Goal: Task Accomplishment & Management: Manage account settings

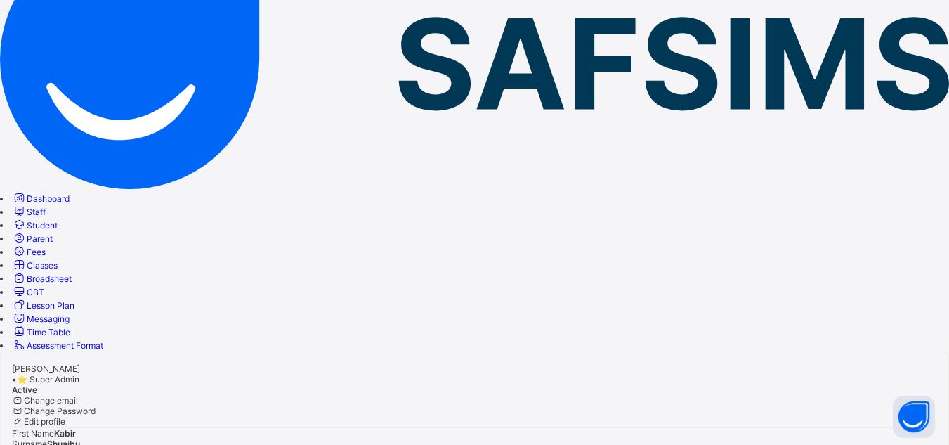
scroll to position [258, 0]
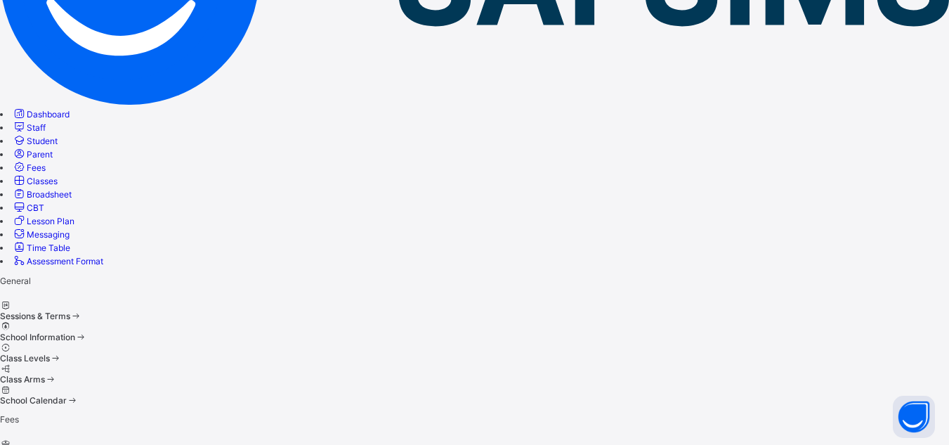
scroll to position [105, 0]
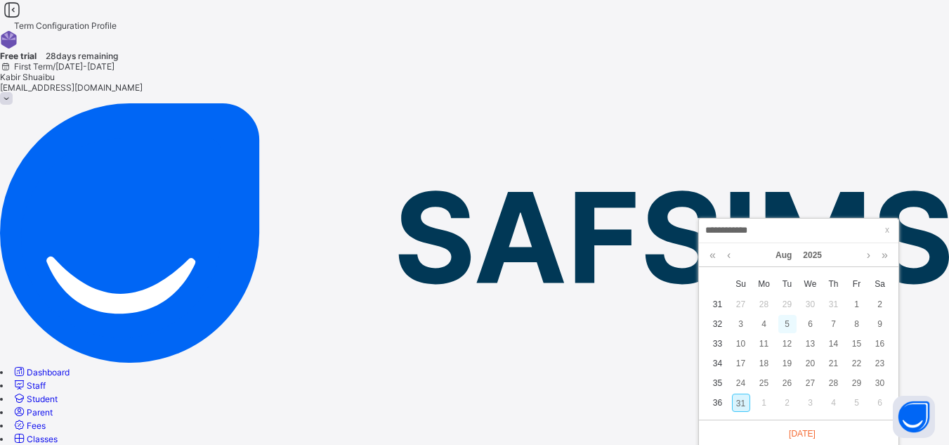
click at [786, 324] on div "5" at bounding box center [787, 324] width 18 height 18
type input "**********"
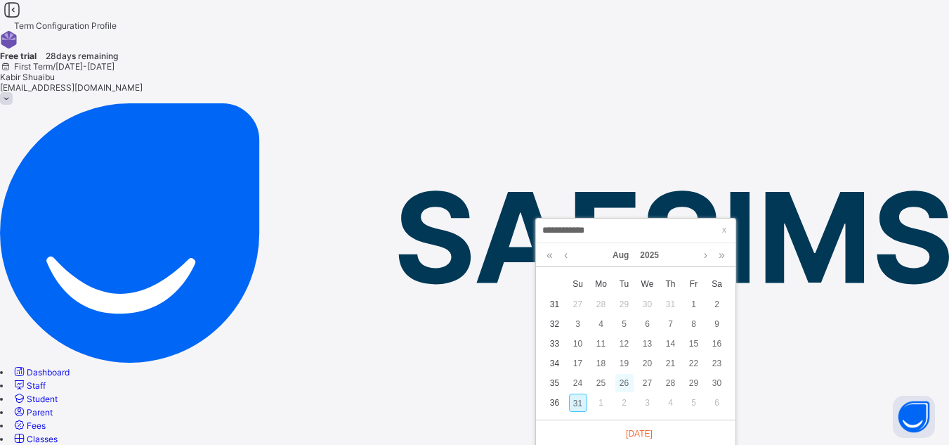
click at [624, 387] on div "26" at bounding box center [624, 383] width 18 height 18
type input "**********"
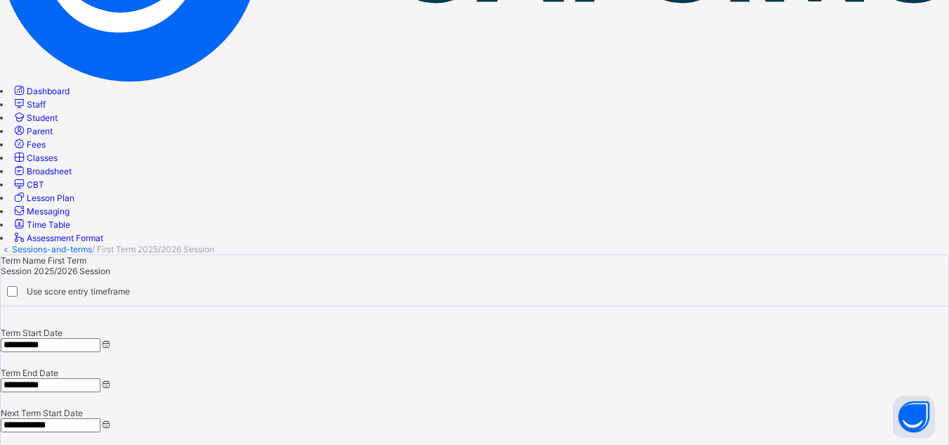
scroll to position [0, 0]
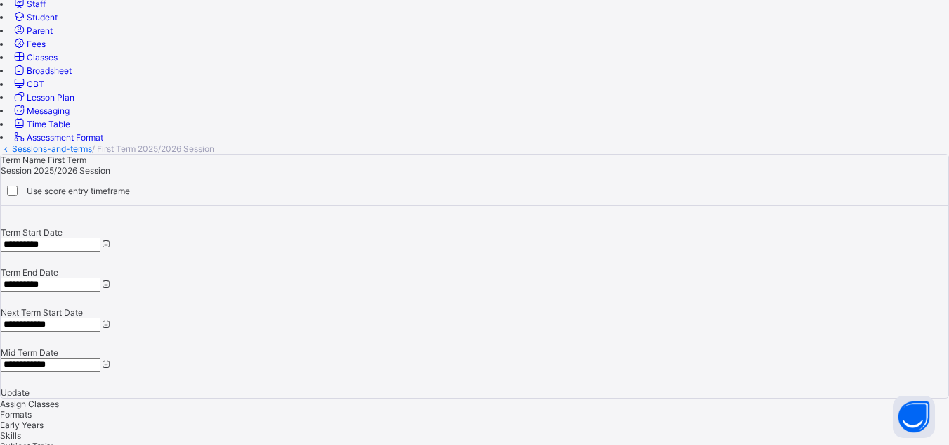
scroll to position [421, 0]
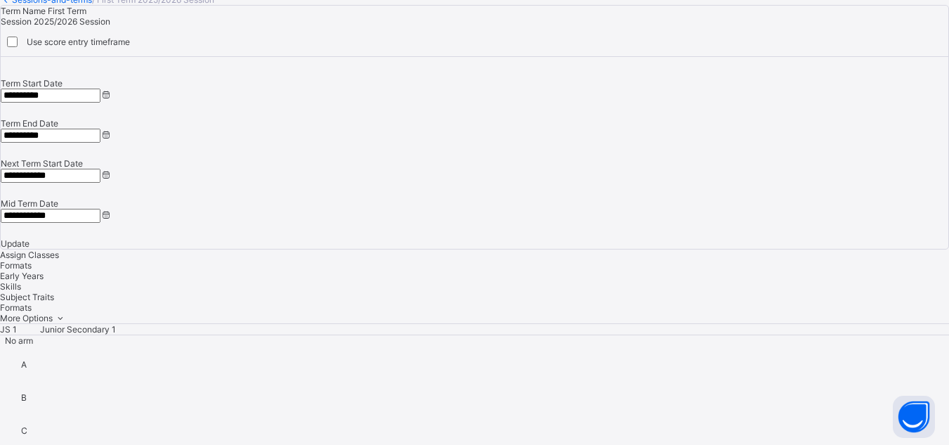
scroll to position [535, 0]
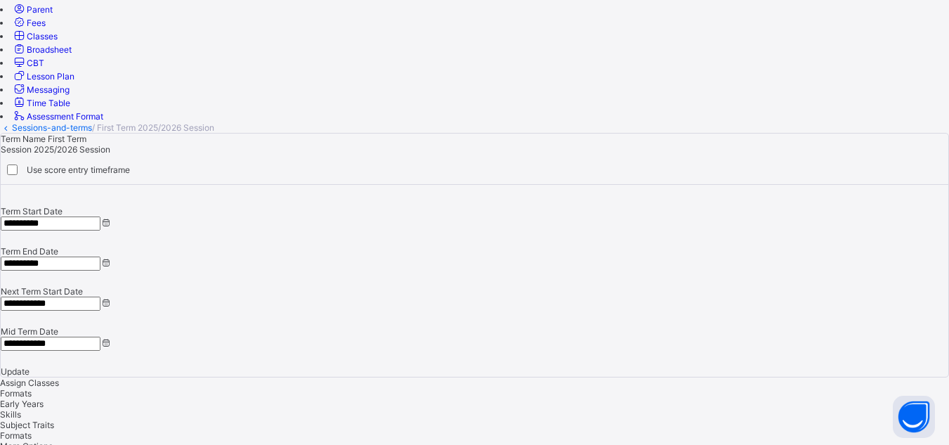
scroll to position [589, 0]
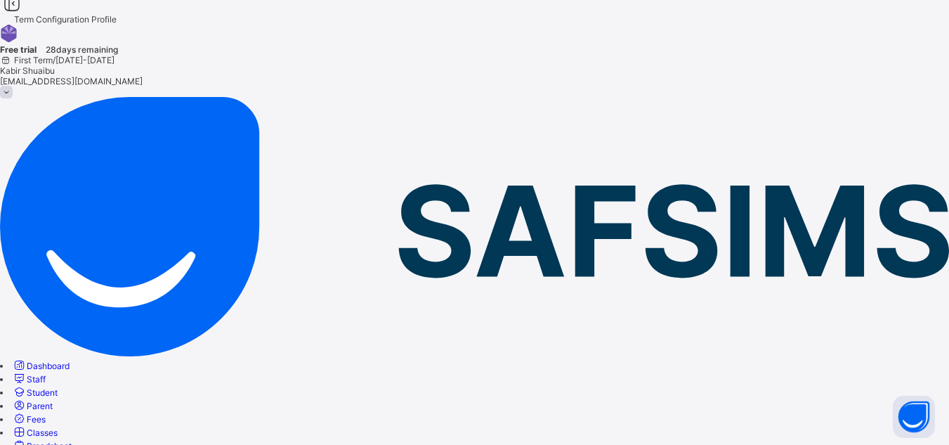
scroll to position [0, 0]
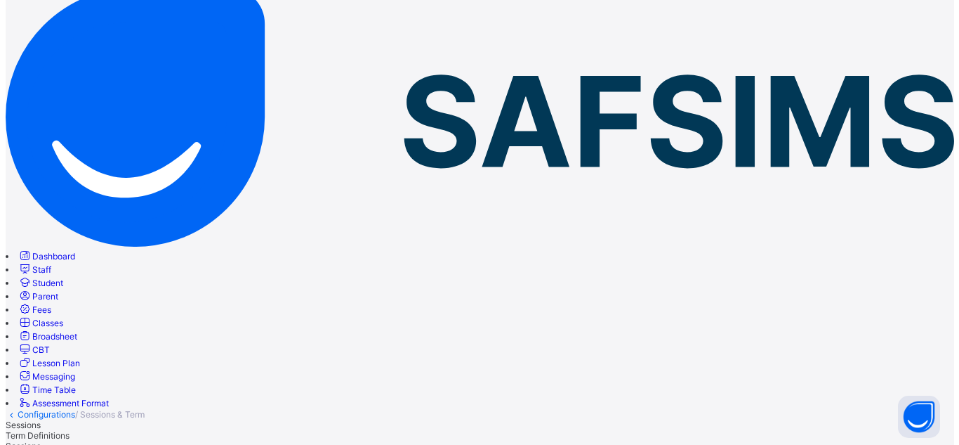
scroll to position [140, 0]
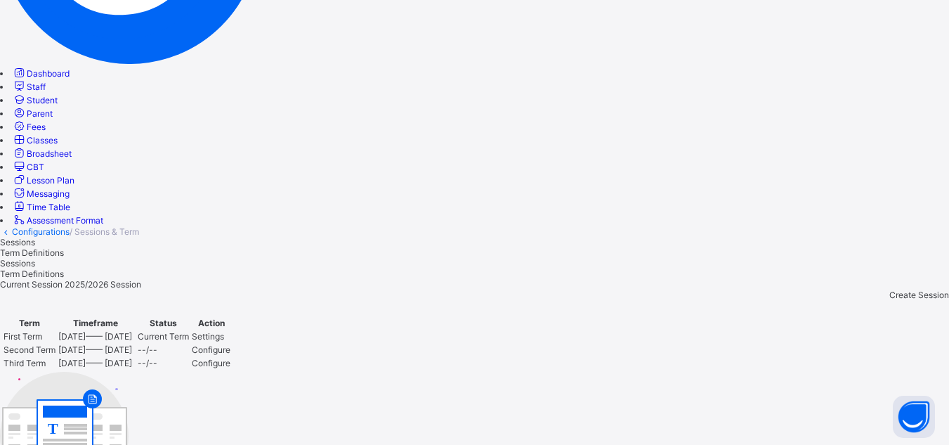
scroll to position [299, 0]
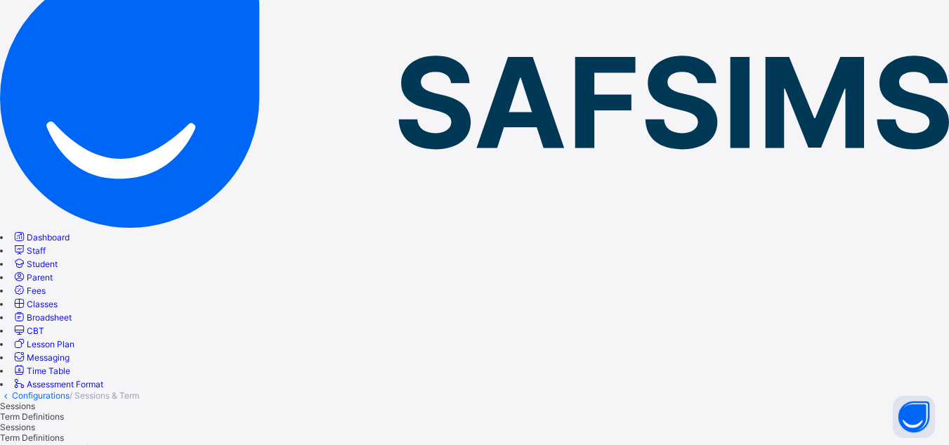
scroll to position [18, 0]
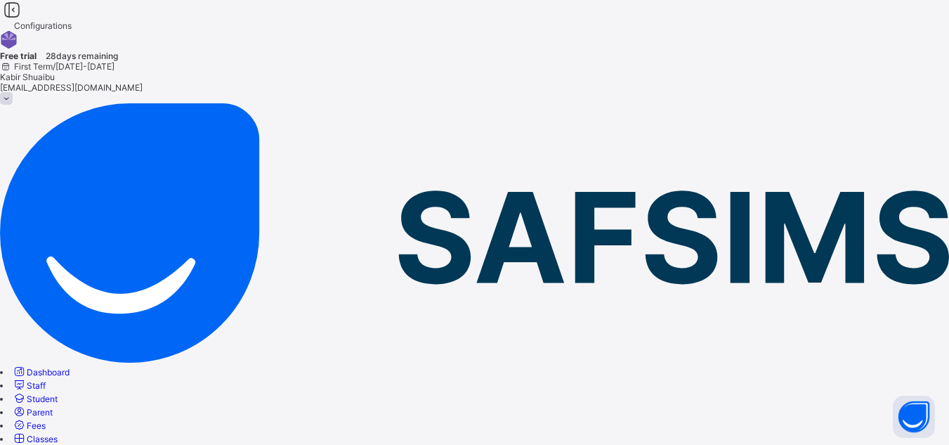
select select "**"
drag, startPoint x: 397, startPoint y: 243, endPoint x: 323, endPoint y: 265, distance: 77.1
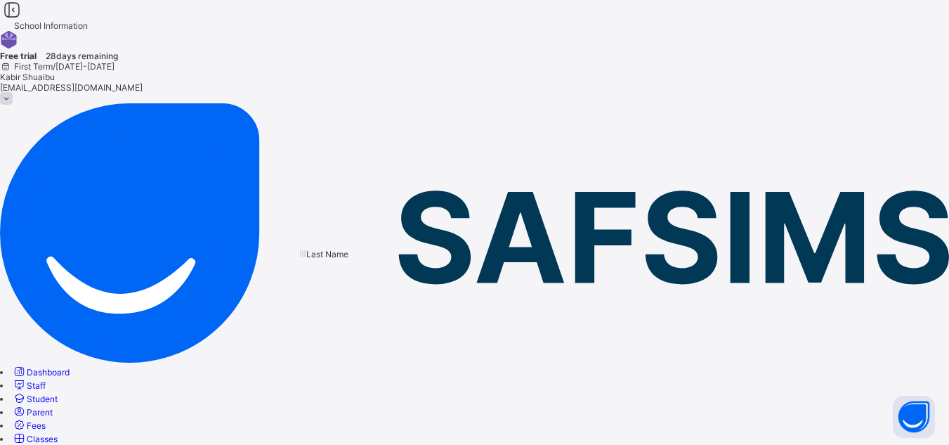
drag, startPoint x: 407, startPoint y: 243, endPoint x: 242, endPoint y: 251, distance: 165.9
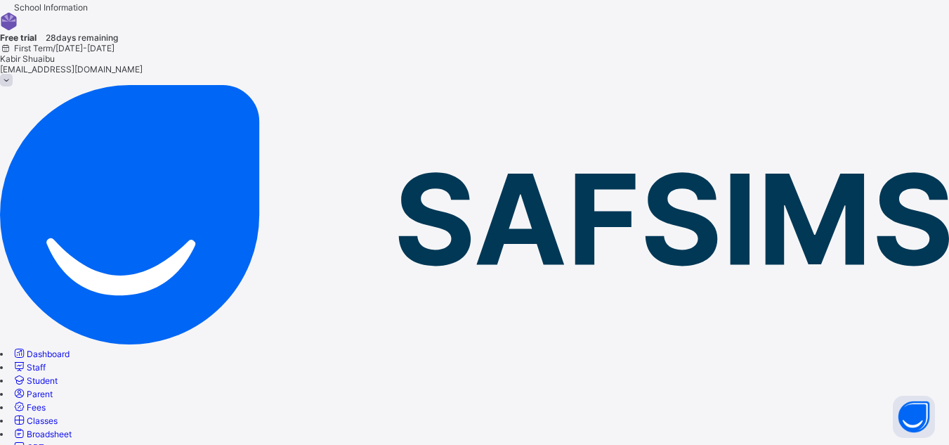
scroll to position [22, 0]
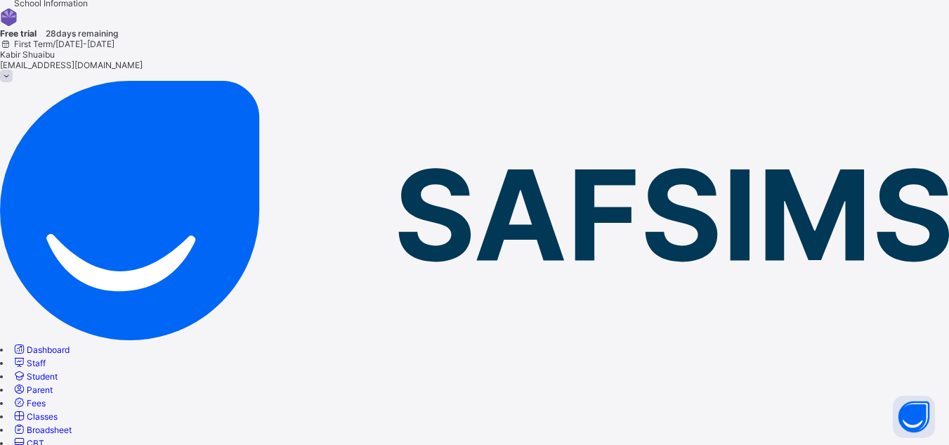
type input "**********"
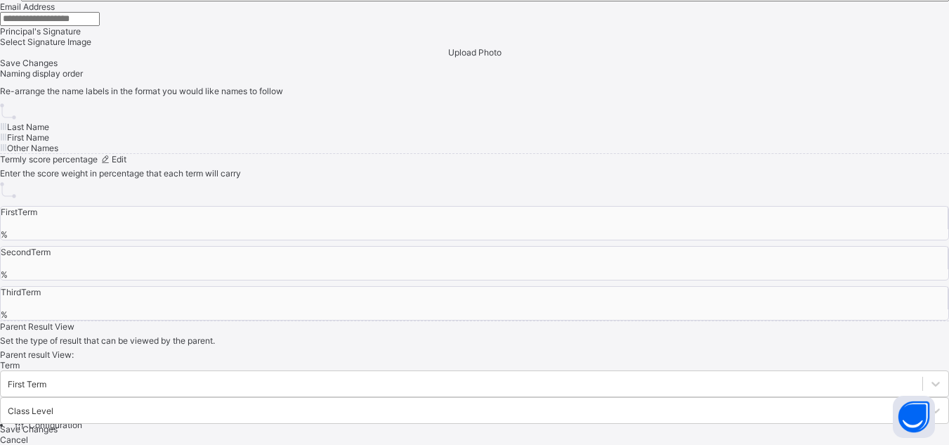
scroll to position [1357, 0]
click at [406, 47] on div at bounding box center [474, 47] width 949 height 0
click at [448, 58] on span "Upload Photo" at bounding box center [474, 52] width 53 height 11
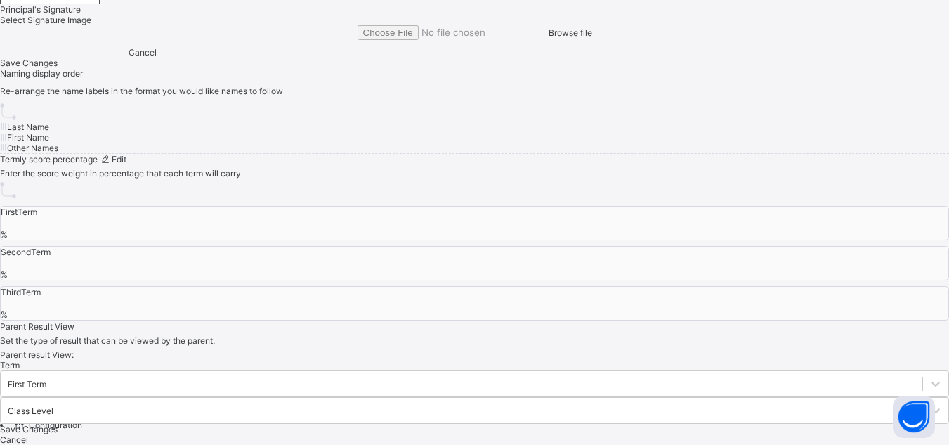
click at [548, 38] on span "Browse file" at bounding box center [570, 32] width 44 height 11
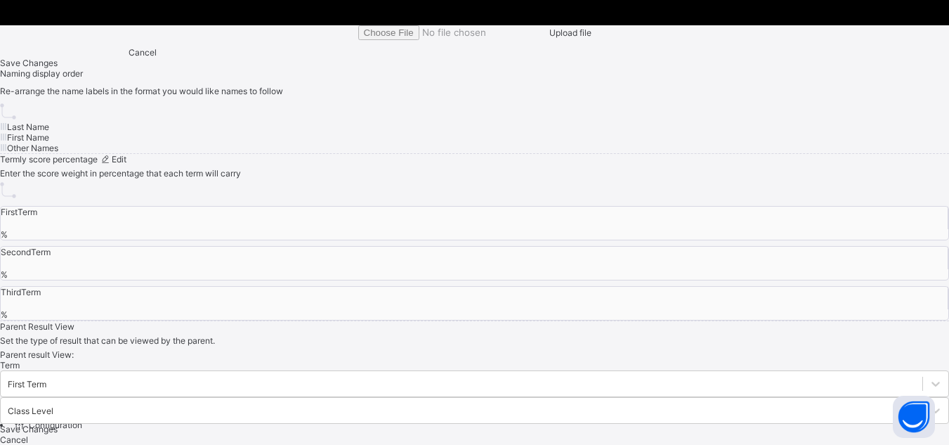
drag, startPoint x: 422, startPoint y: 162, endPoint x: 402, endPoint y: 180, distance: 27.4
drag, startPoint x: 505, startPoint y: 182, endPoint x: 524, endPoint y: 183, distance: 19.0
click at [452, 40] on div "Upload file" at bounding box center [474, 32] width 949 height 15
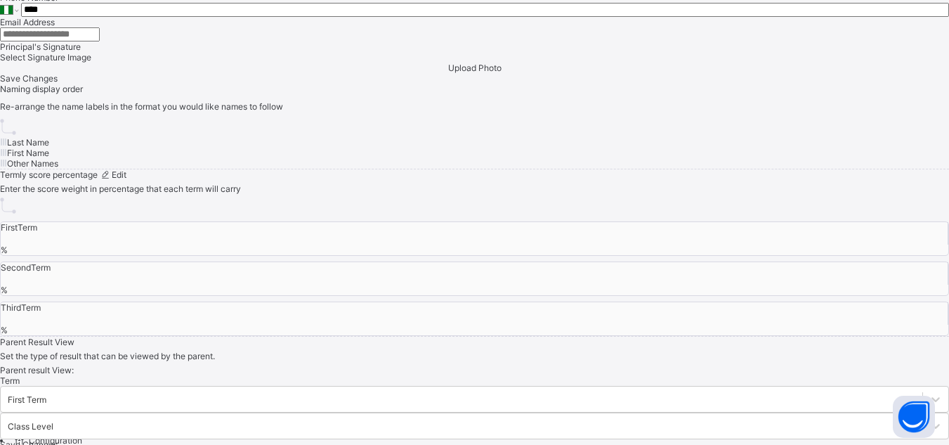
scroll to position [935, 0]
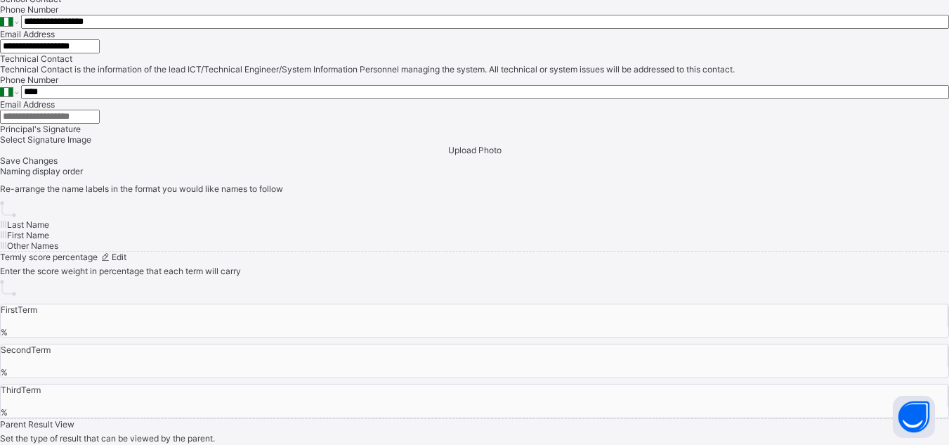
click at [100, 53] on input "**********" at bounding box center [50, 46] width 100 height 14
click at [603, 53] on div "**********" at bounding box center [474, 46] width 949 height 14
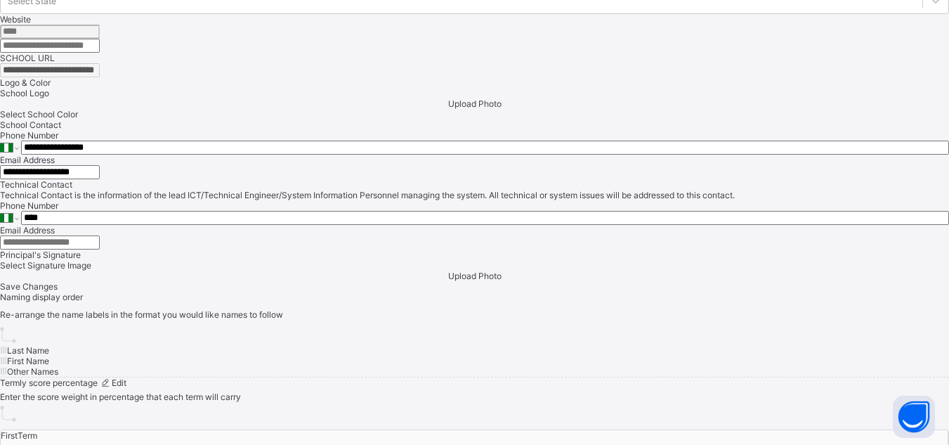
scroll to position [795, 0]
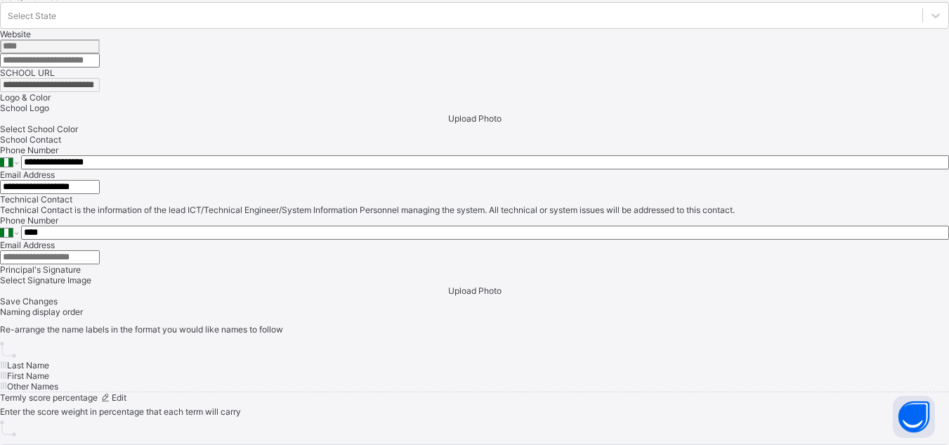
click at [243, 134] on div at bounding box center [474, 134] width 949 height 0
click at [269, 134] on div at bounding box center [474, 134] width 949 height 0
click at [299, 134] on div at bounding box center [474, 134] width 949 height 0
click at [322, 134] on div at bounding box center [474, 134] width 949 height 0
click at [536, 134] on div at bounding box center [474, 134] width 949 height 0
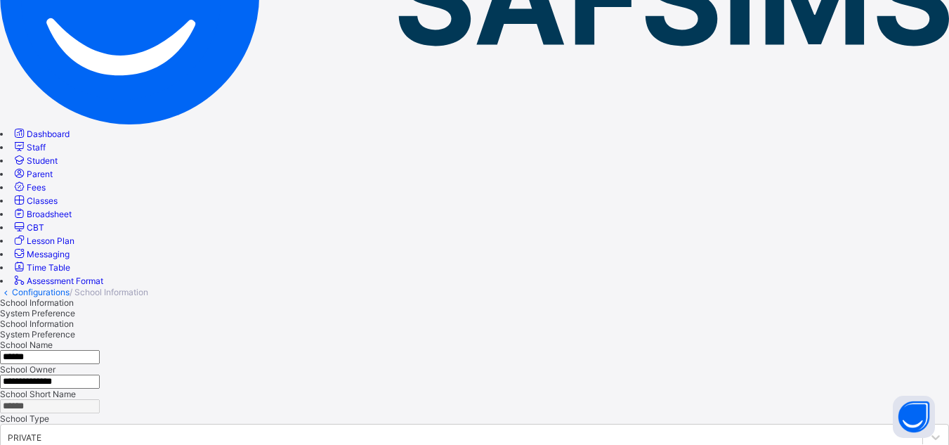
scroll to position [93, 0]
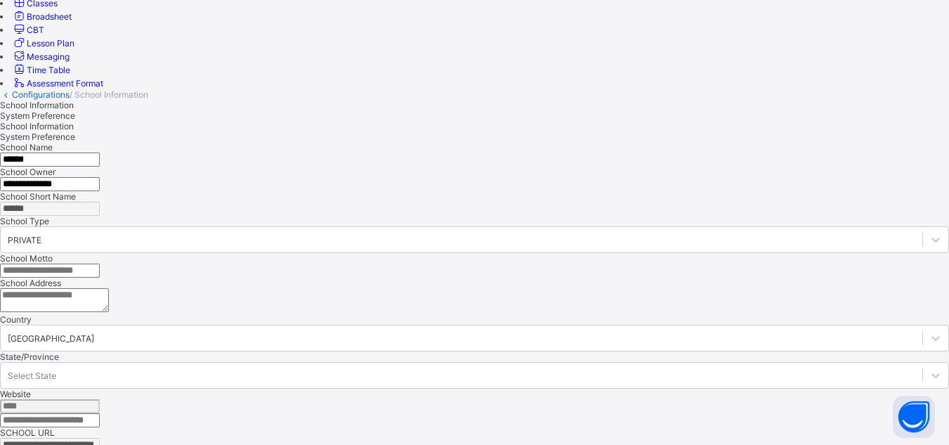
scroll to position [444, 0]
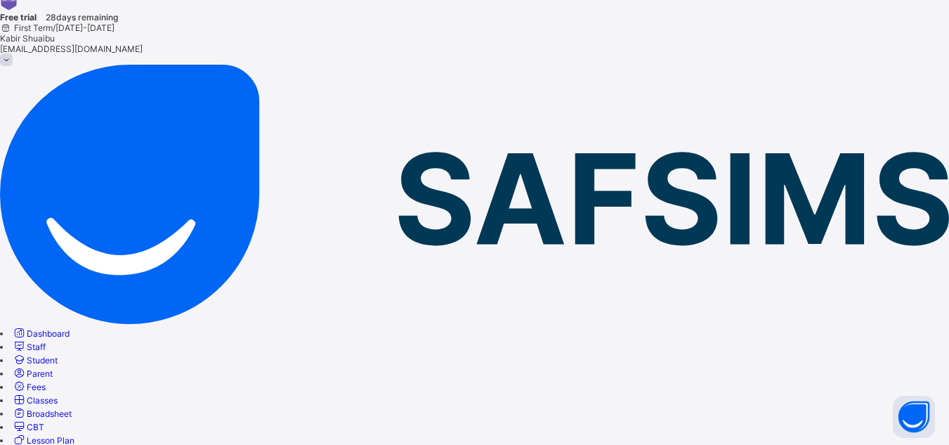
scroll to position [98, 0]
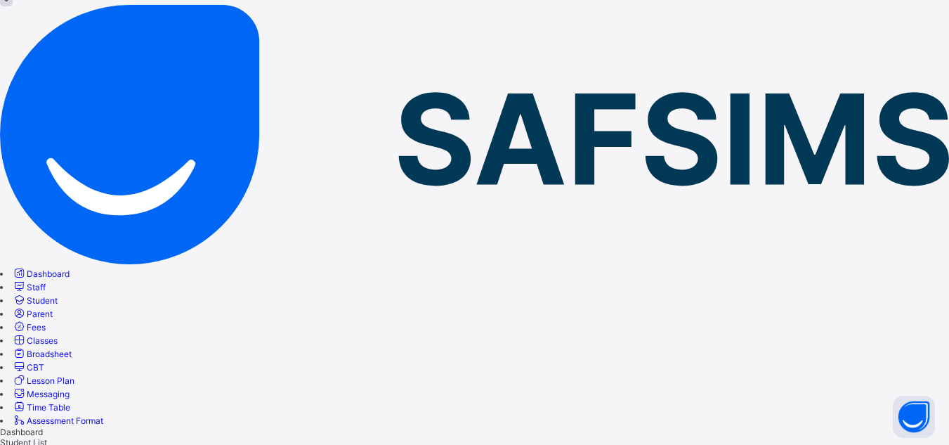
drag, startPoint x: 492, startPoint y: 198, endPoint x: 514, endPoint y: 178, distance: 29.3
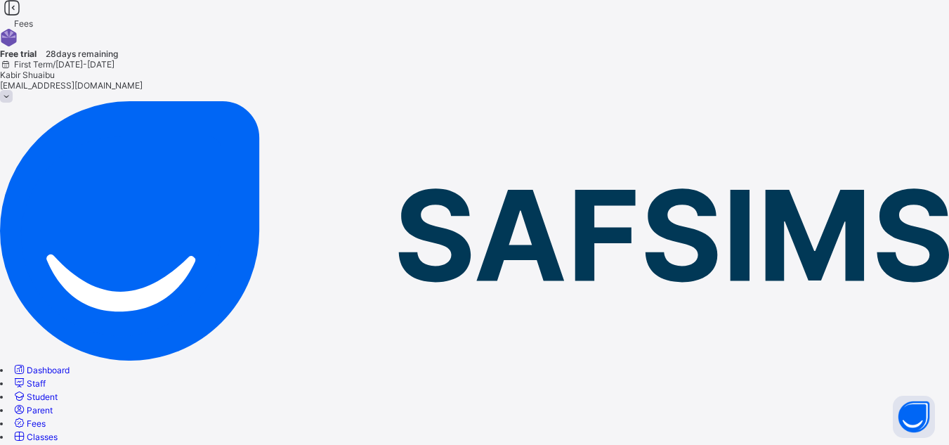
scroll to position [0, 0]
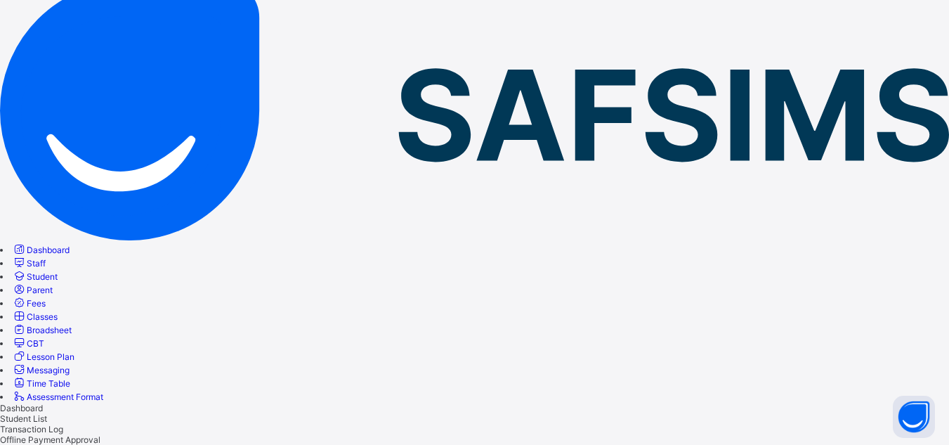
scroll to position [123, 0]
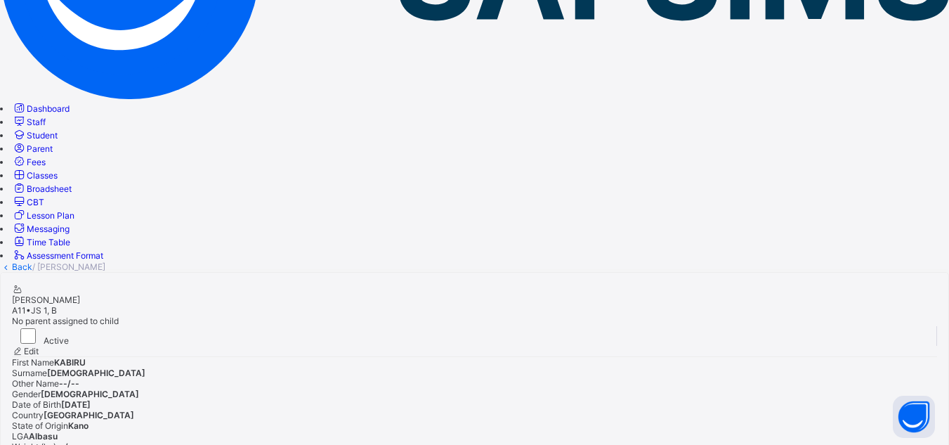
scroll to position [334, 0]
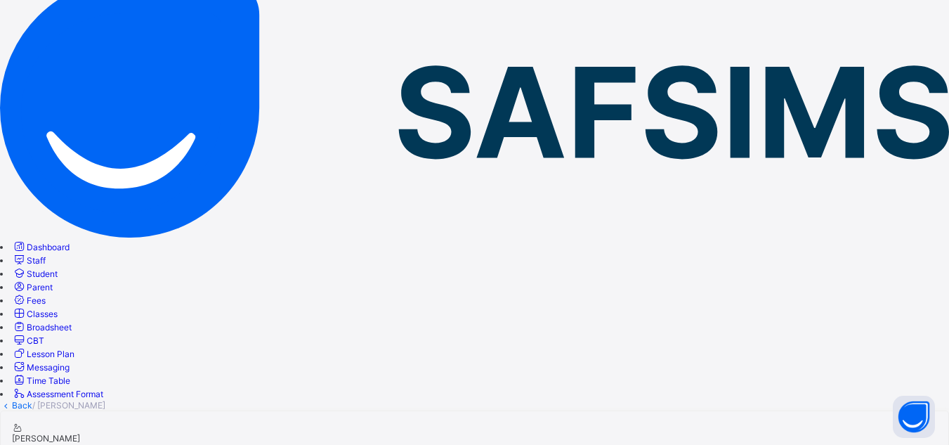
scroll to position [123, 0]
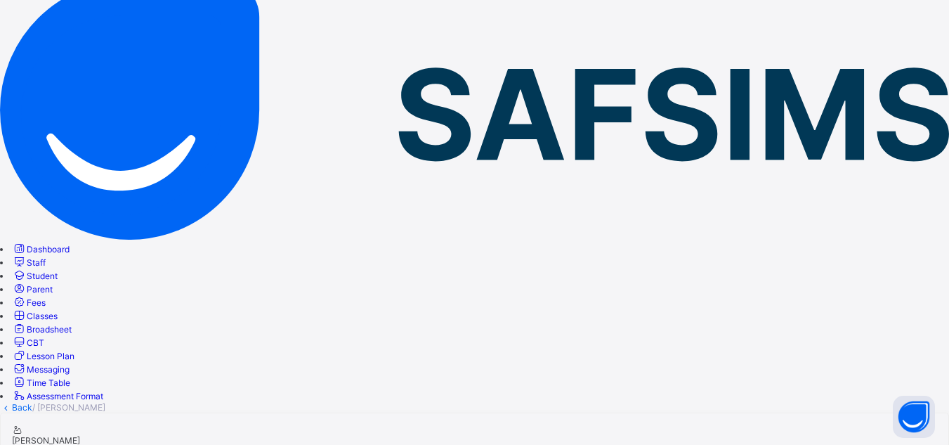
click at [44, 337] on span "CBT" at bounding box center [36, 342] width 18 height 11
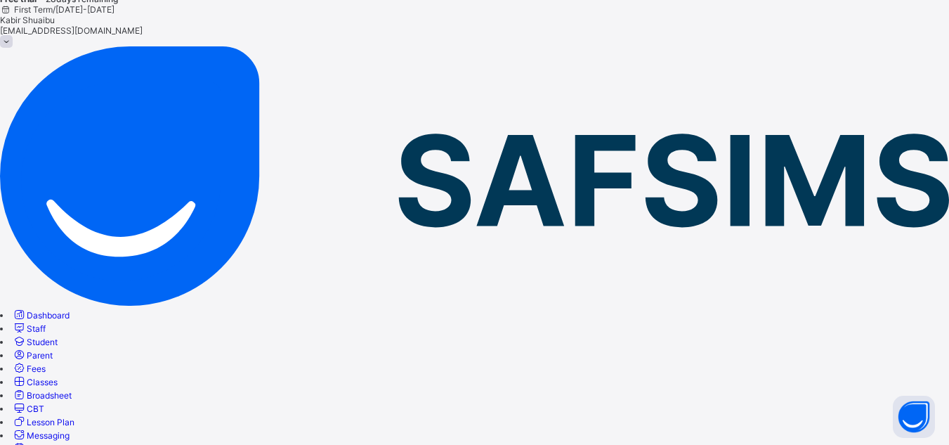
scroll to position [123, 0]
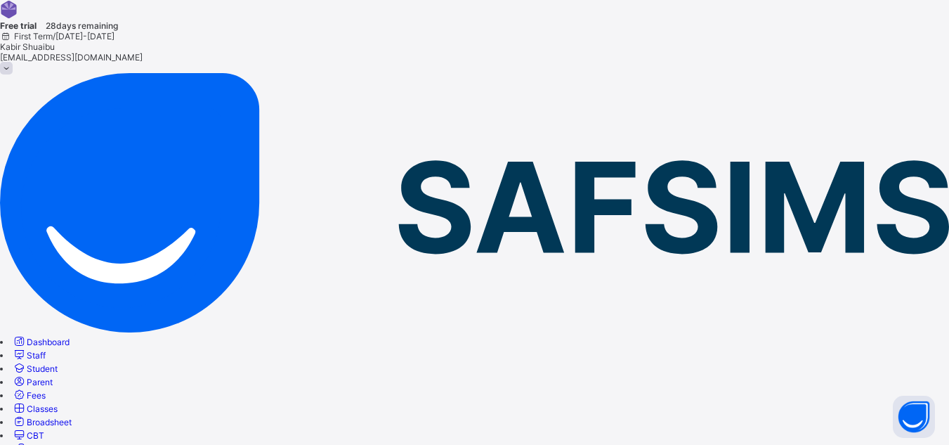
scroll to position [37, 0]
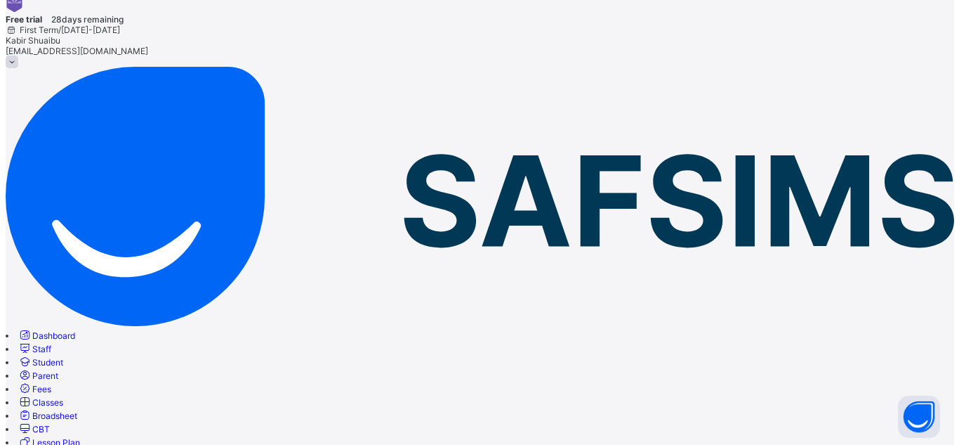
scroll to position [222, 0]
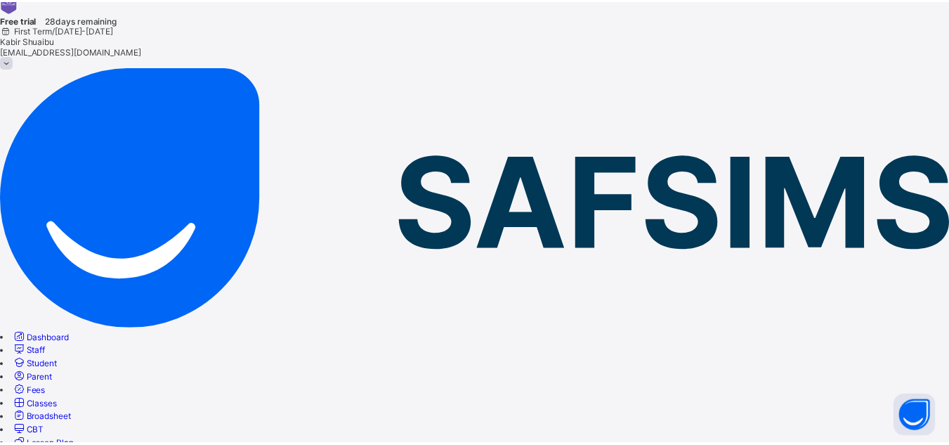
scroll to position [0, 0]
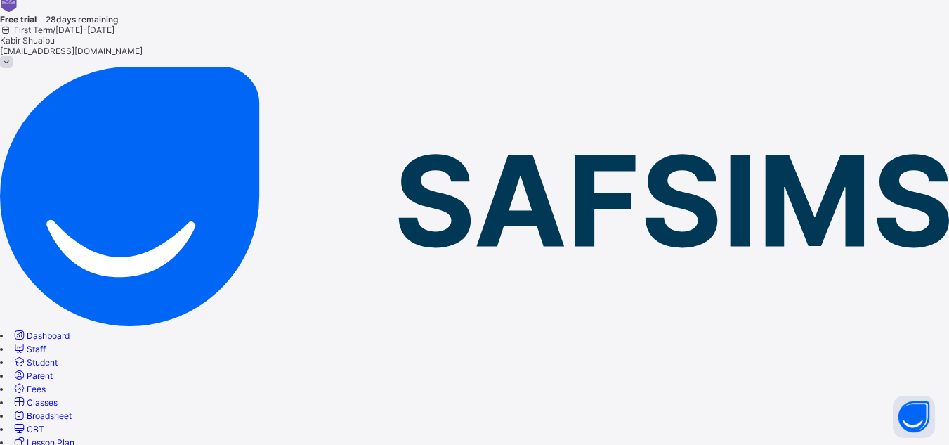
click at [74, 437] on span "Lesson Plan" at bounding box center [51, 442] width 48 height 11
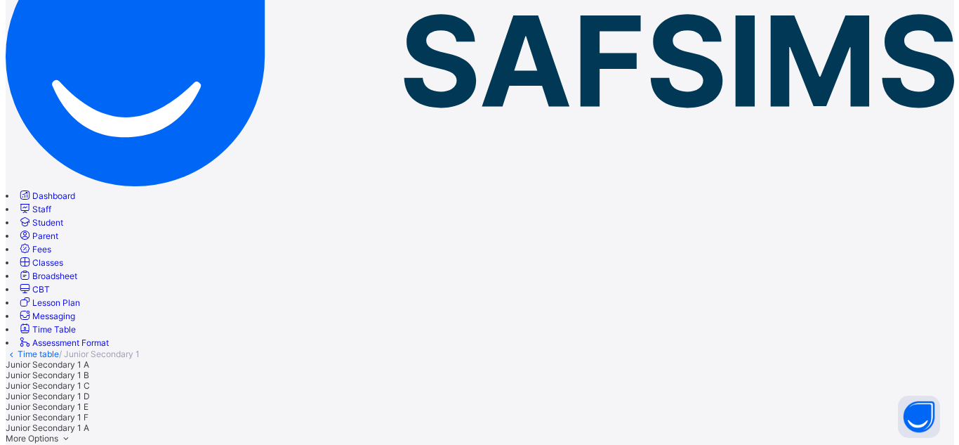
scroll to position [281, 0]
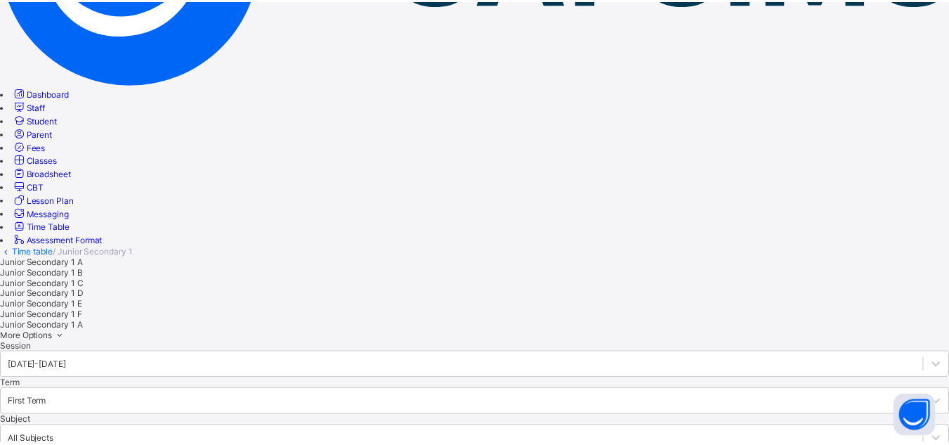
scroll to position [252, 0]
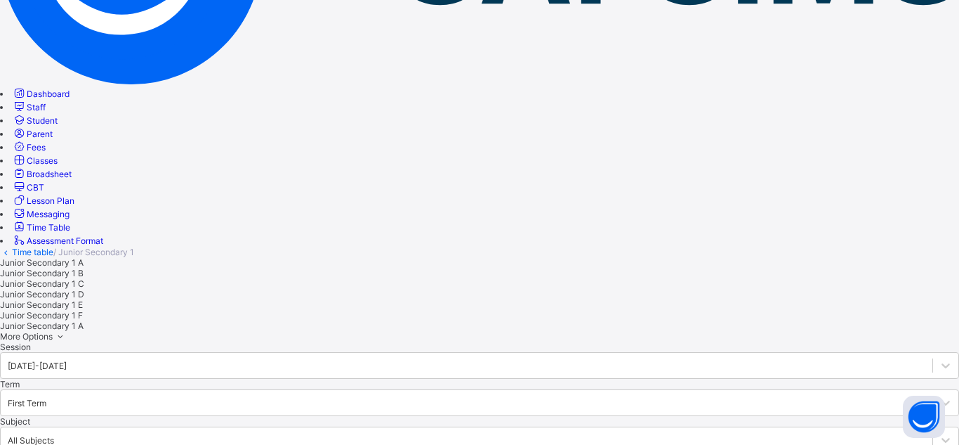
type input "**"
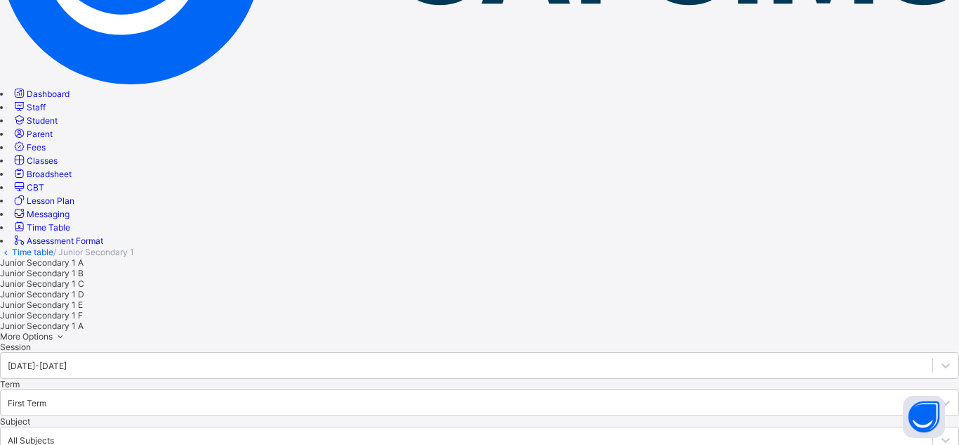
type input "***"
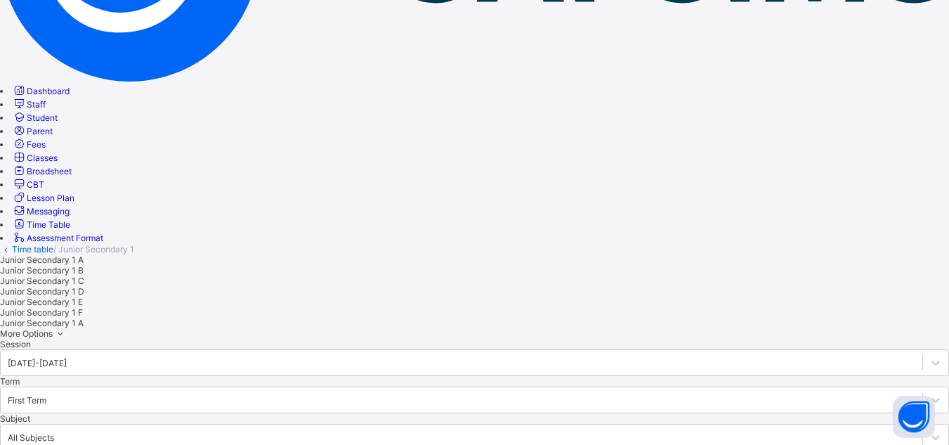
click at [46, 107] on span "Staff" at bounding box center [36, 104] width 19 height 11
